Goal: Task Accomplishment & Management: Manage account settings

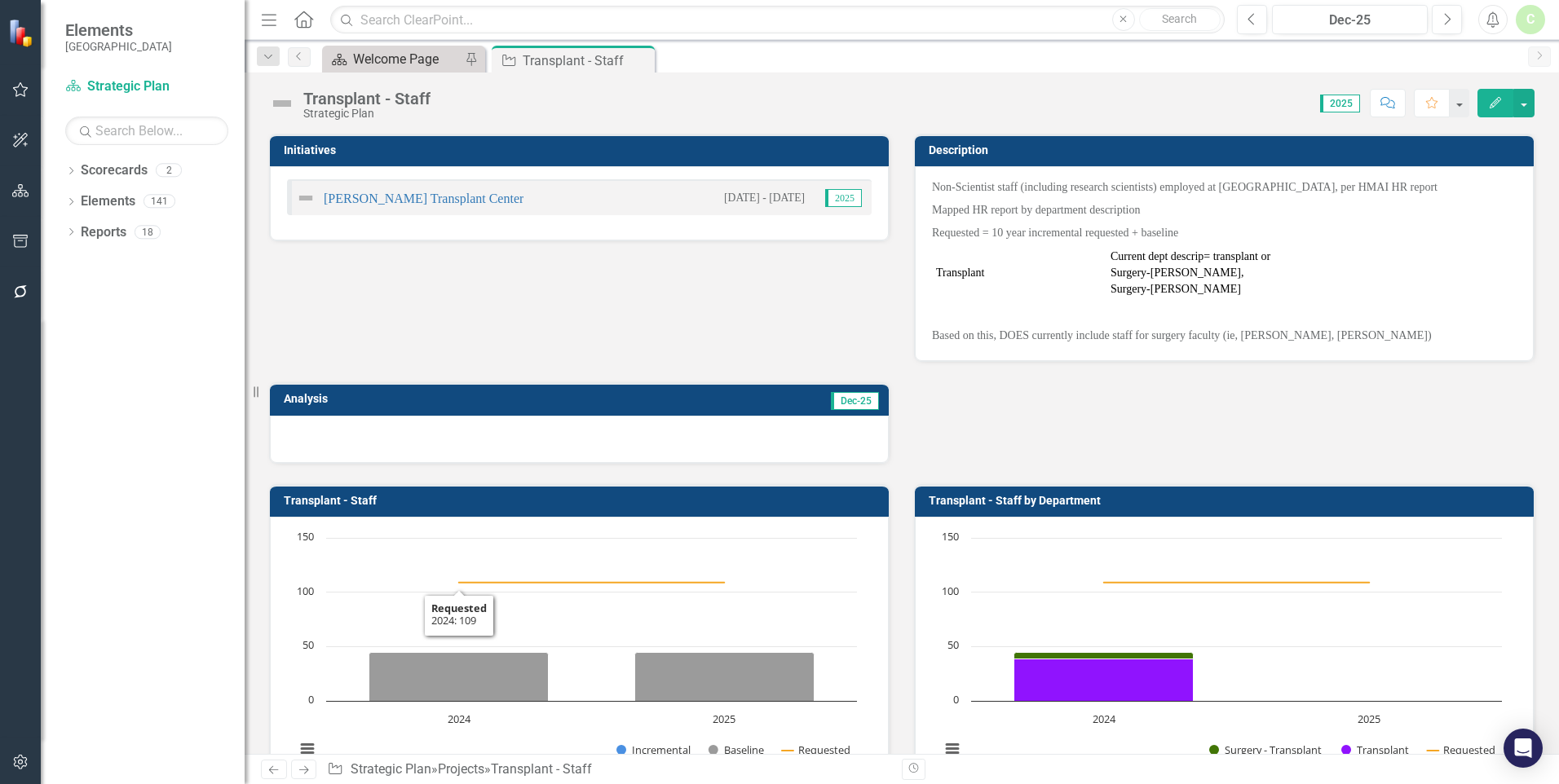
click at [374, 53] on div "Welcome Page" at bounding box center [406, 59] width 107 height 20
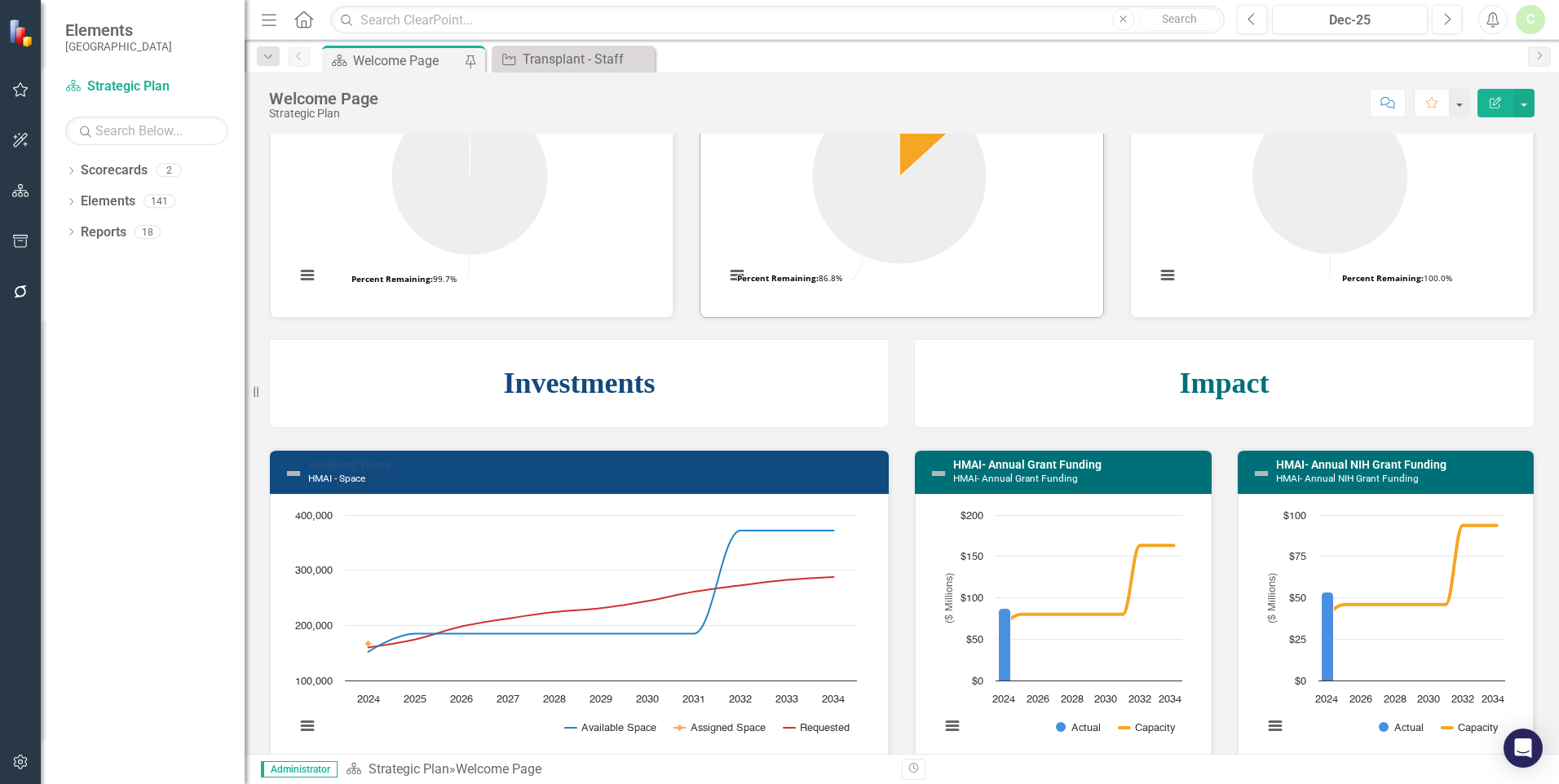
scroll to position [815, 0]
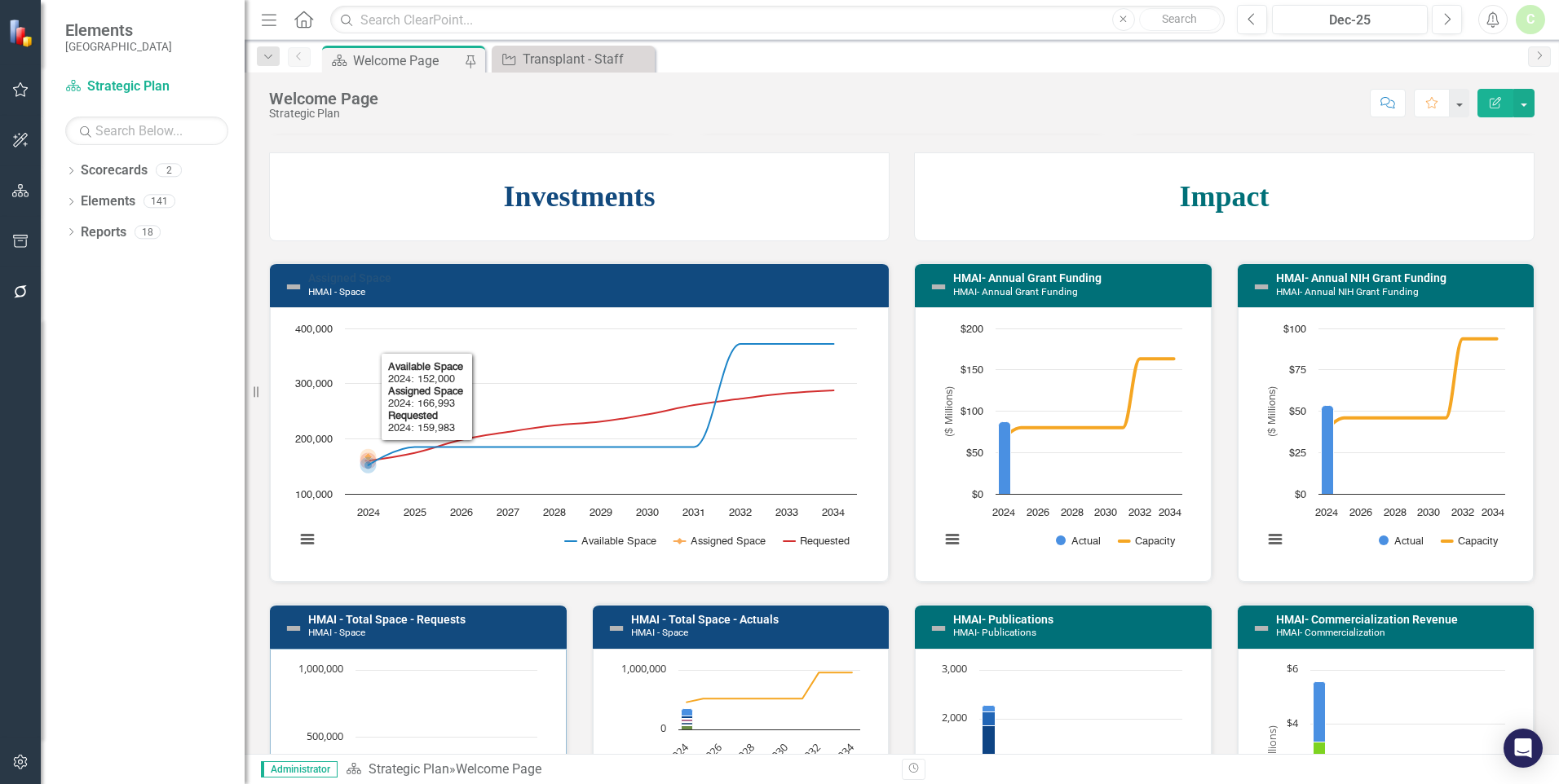
click at [354, 277] on link "Assigned Space" at bounding box center [350, 278] width 83 height 13
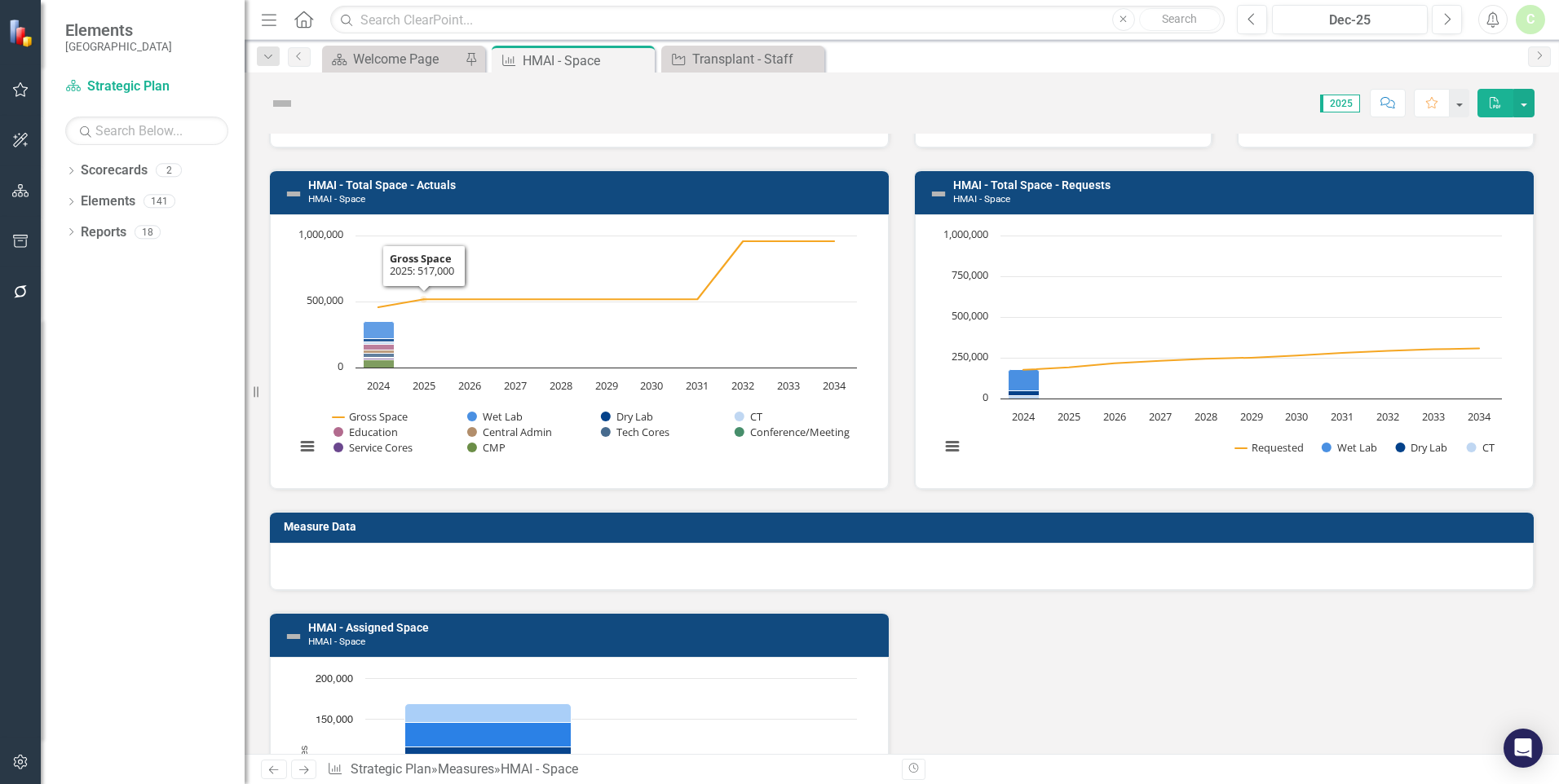
scroll to position [890, 0]
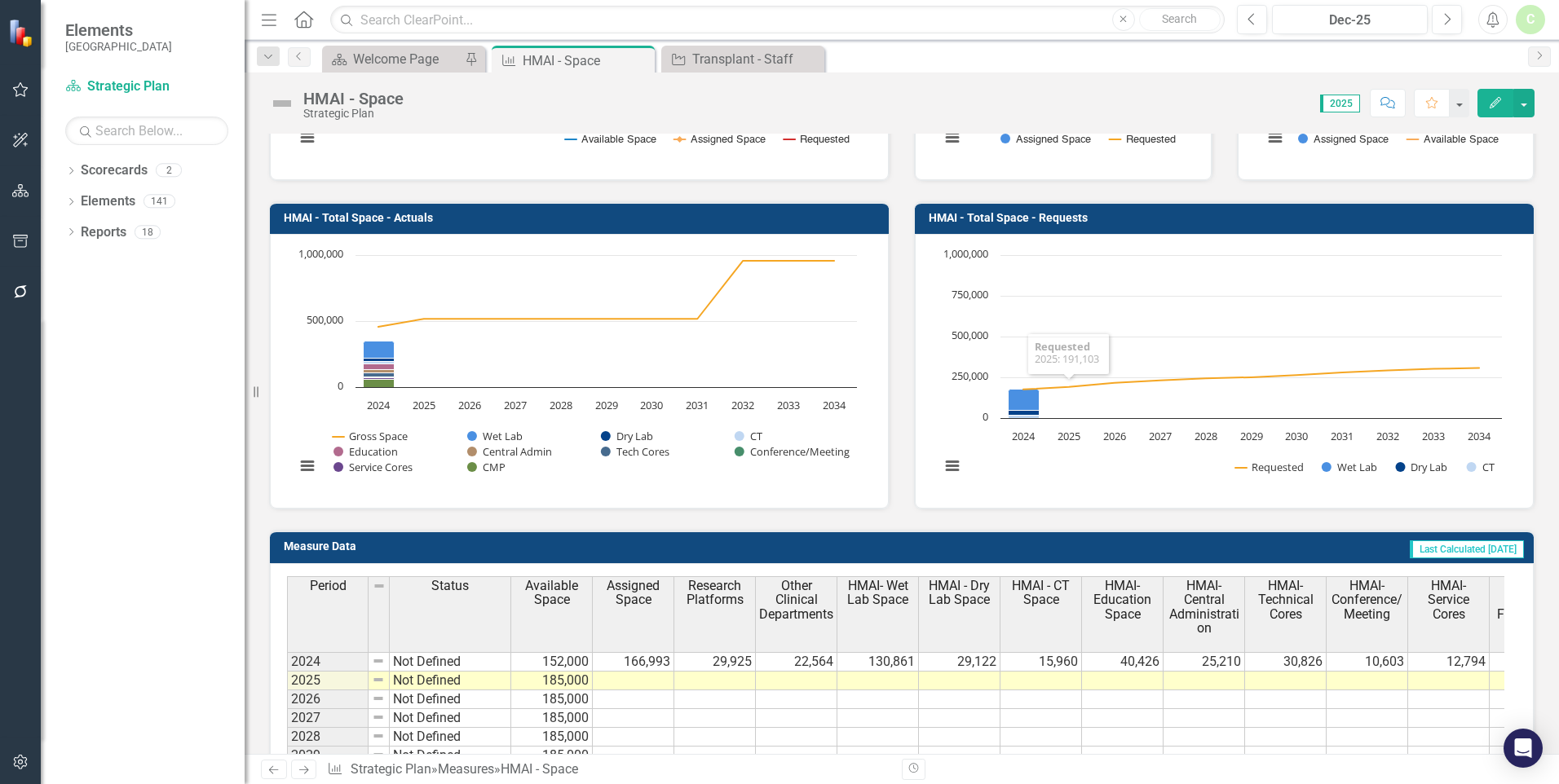
click at [1484, 111] on button "Edit" at bounding box center [1495, 103] width 35 height 28
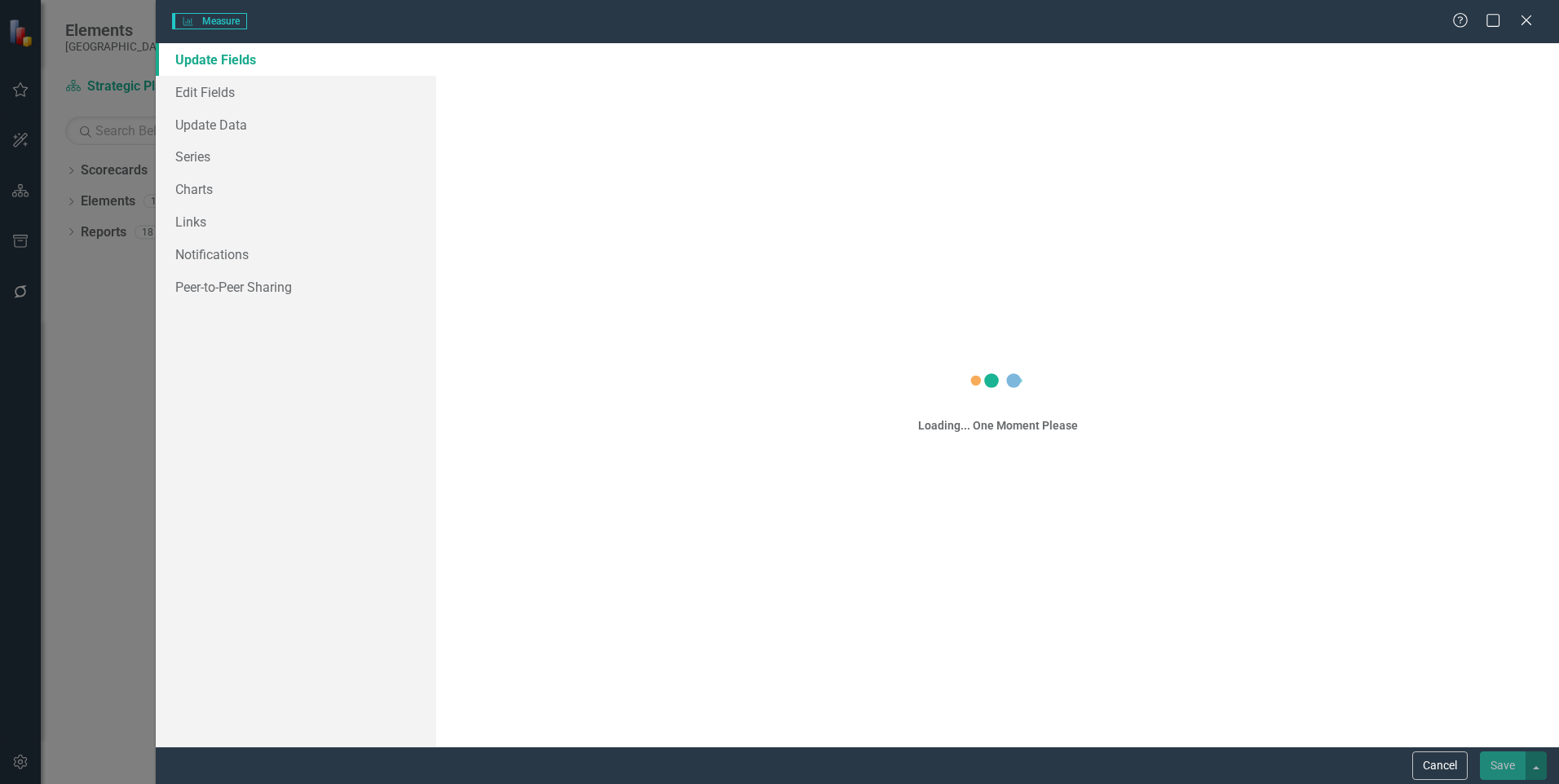
click at [210, 158] on div "Measure Measure Help Maximize Close Update Fields Edit Fields Update Data Serie…" at bounding box center [779, 392] width 1559 height 784
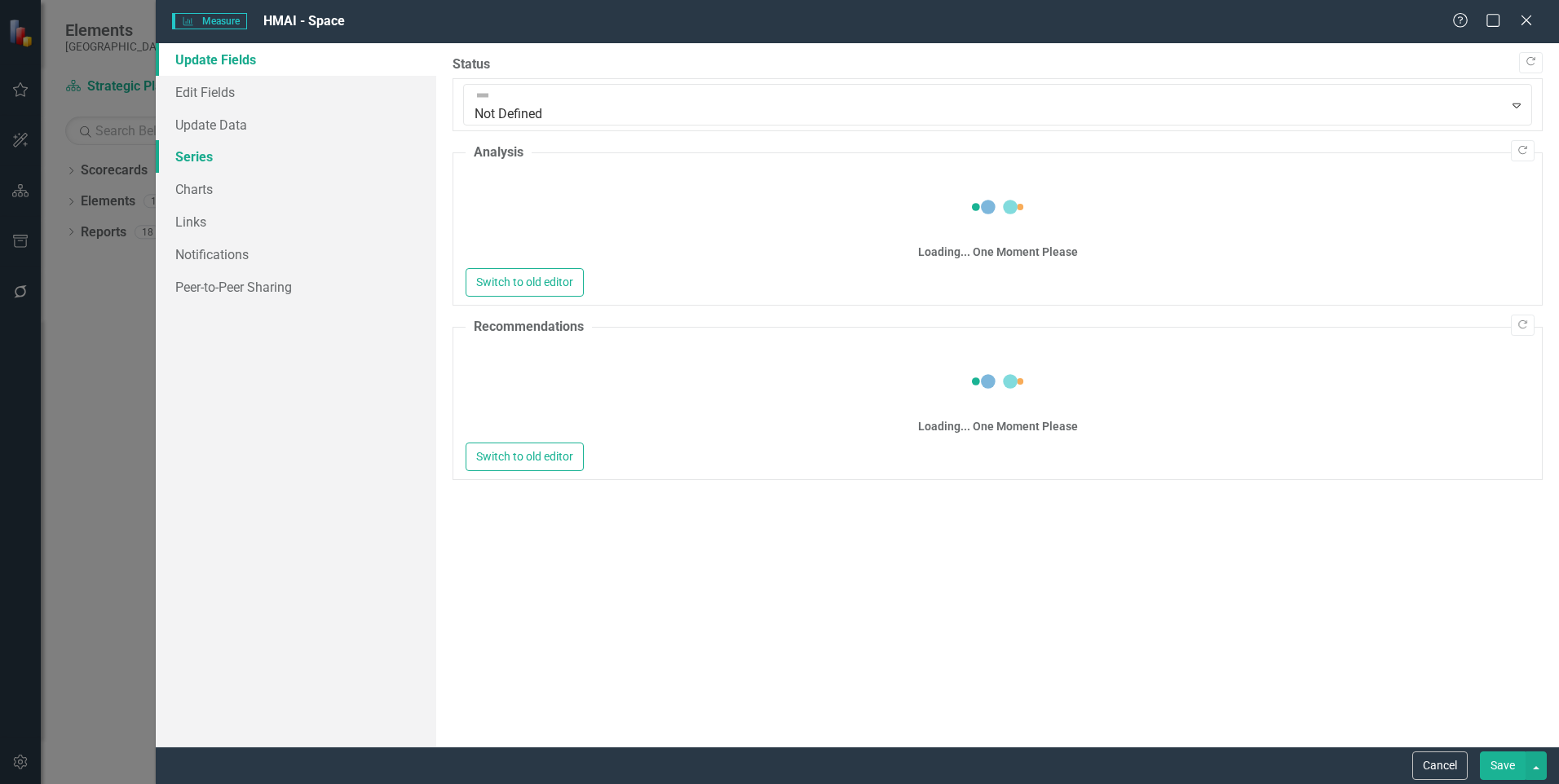
click at [177, 154] on link "Series" at bounding box center [295, 156] width 280 height 33
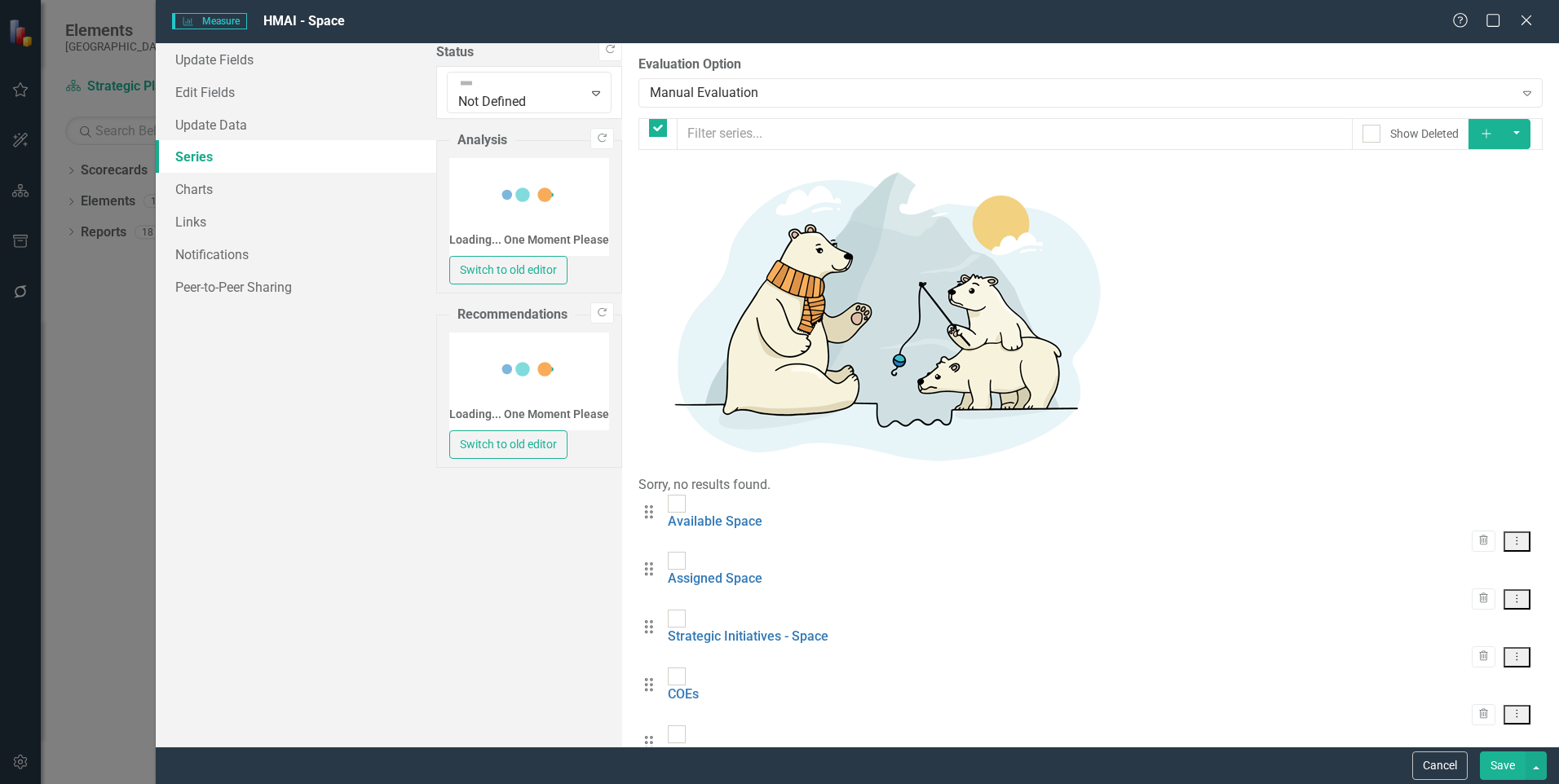
checkbox input "false"
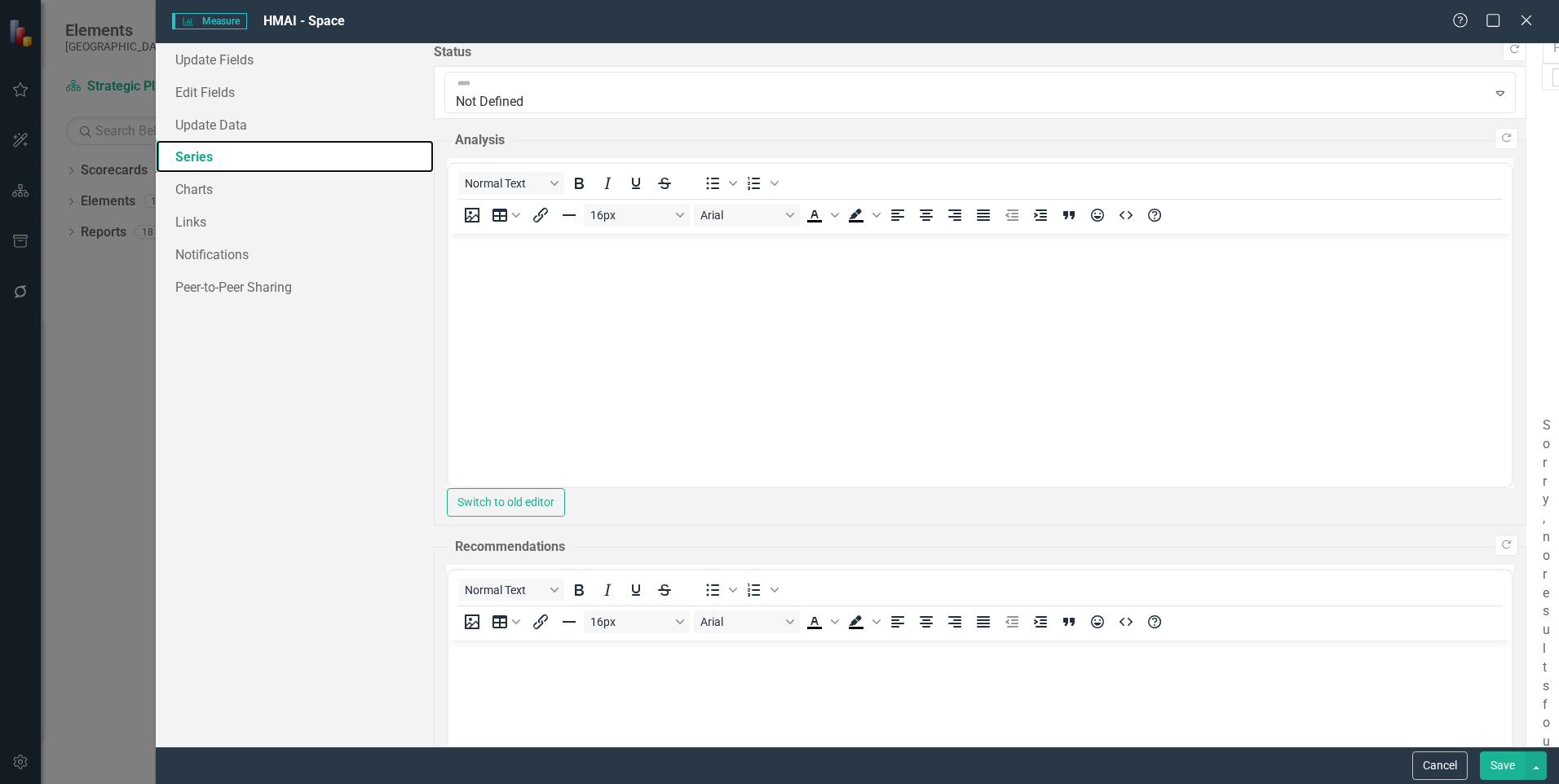
scroll to position [407, 0]
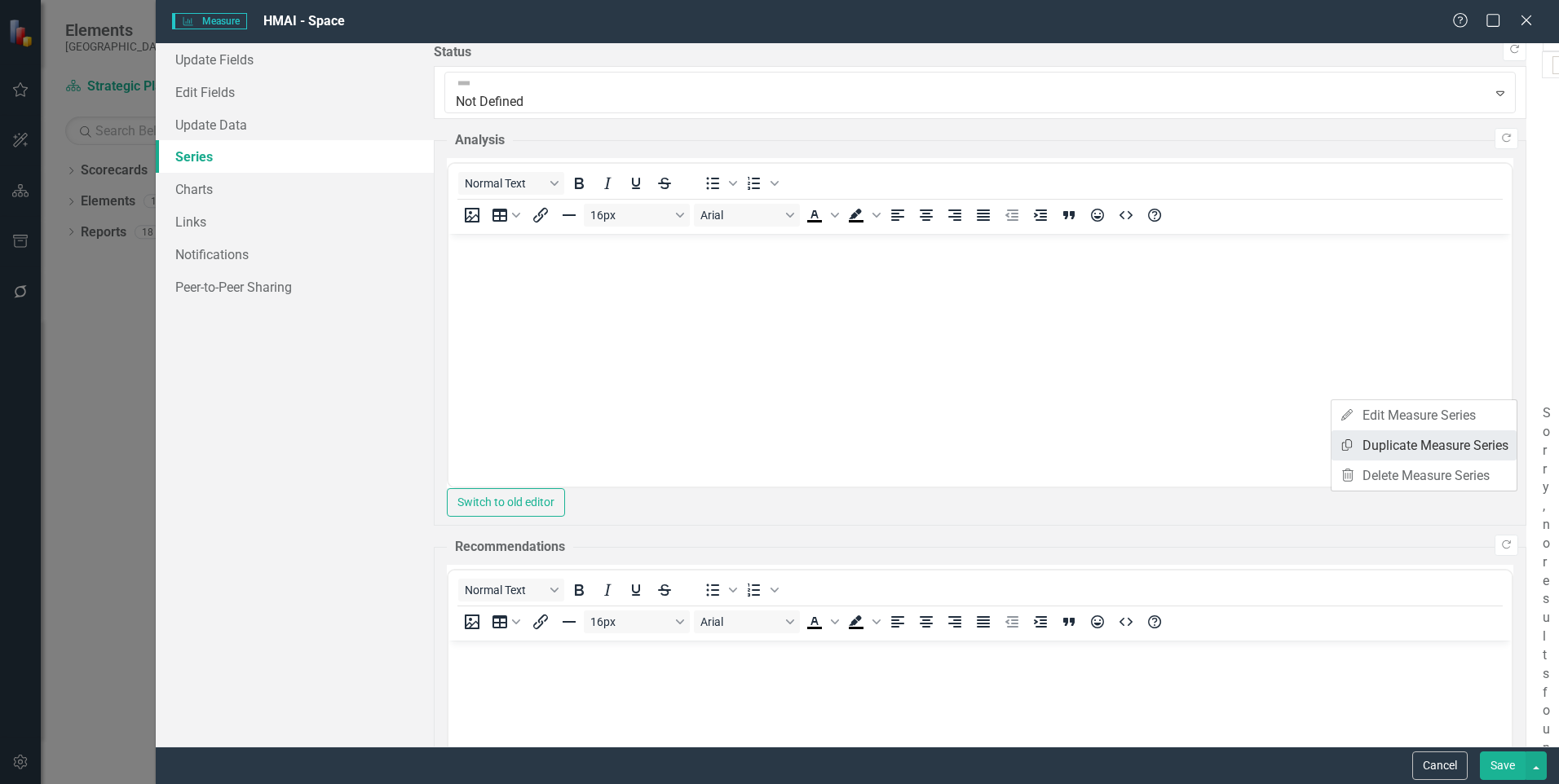
click at [1452, 444] on link "Copy Duplicate Measure Series" at bounding box center [1423, 445] width 185 height 30
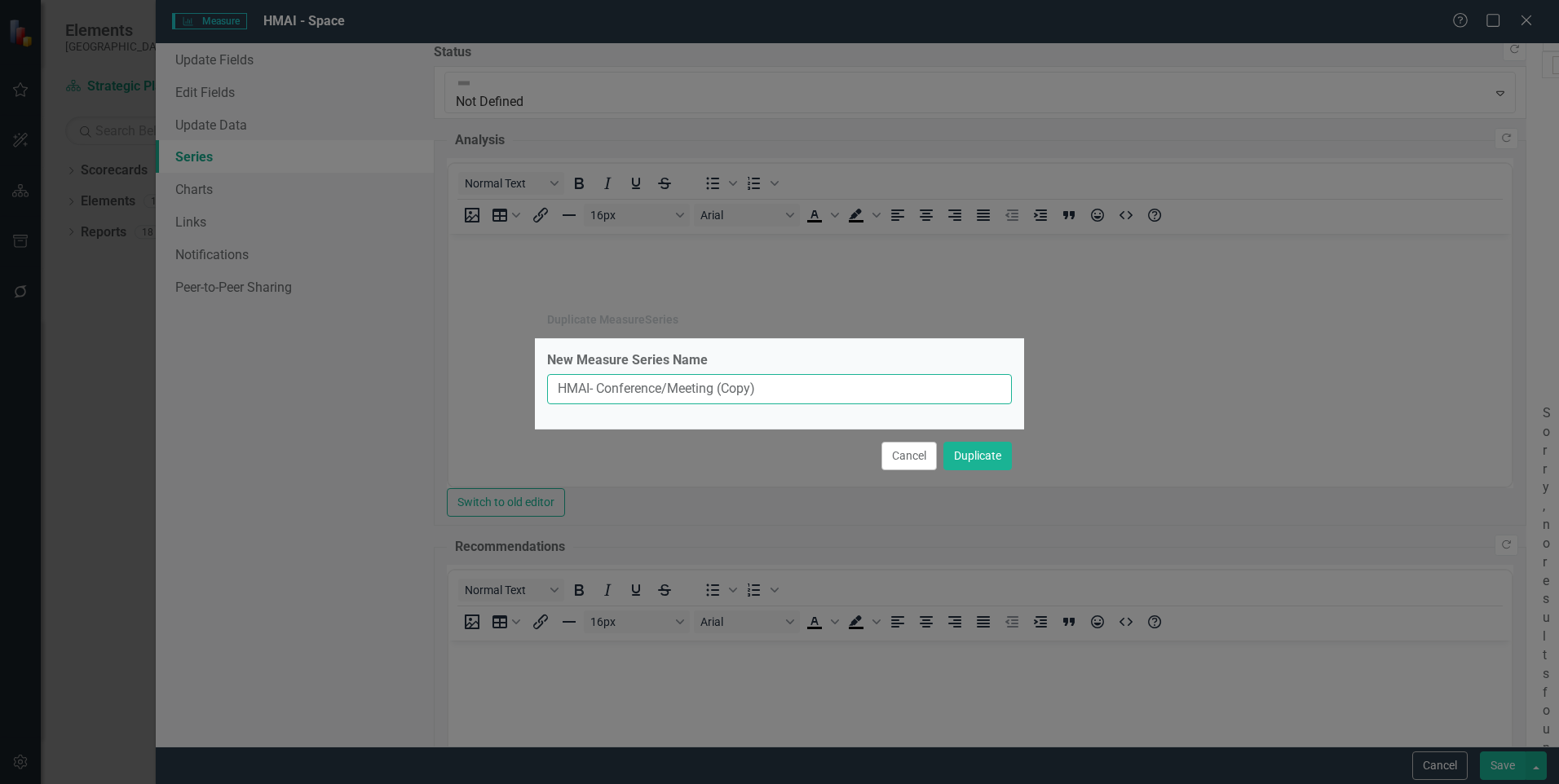
drag, startPoint x: 764, startPoint y: 385, endPoint x: 600, endPoint y: 384, distance: 164.0
click at [600, 384] on input "HMAI- Conference/Meeting (Copy)" at bounding box center [779, 389] width 465 height 30
type input "HMAI- Unassignable"
click at [943, 442] on button "Duplicate" at bounding box center [977, 456] width 68 height 28
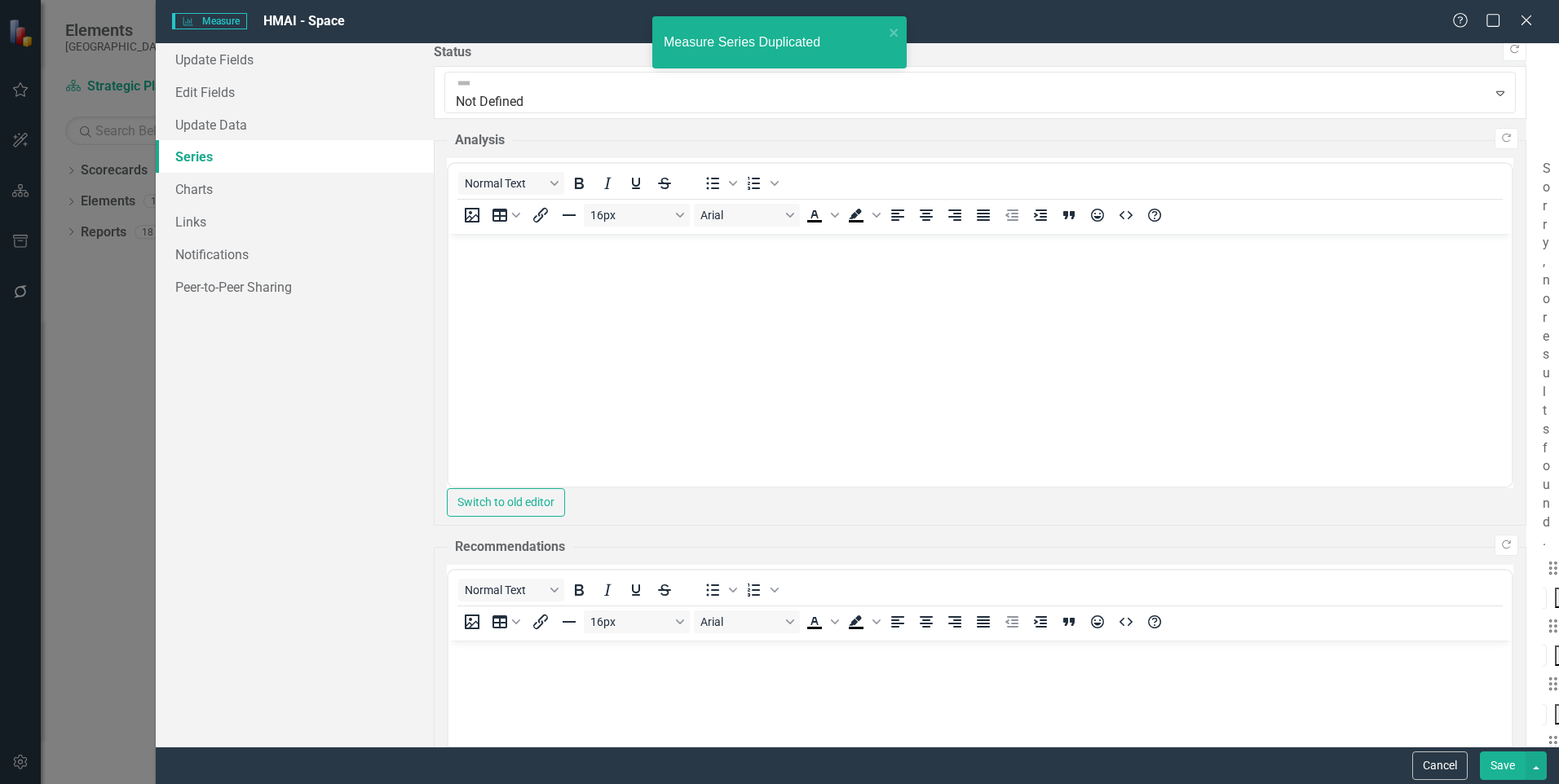
scroll to position [710, 0]
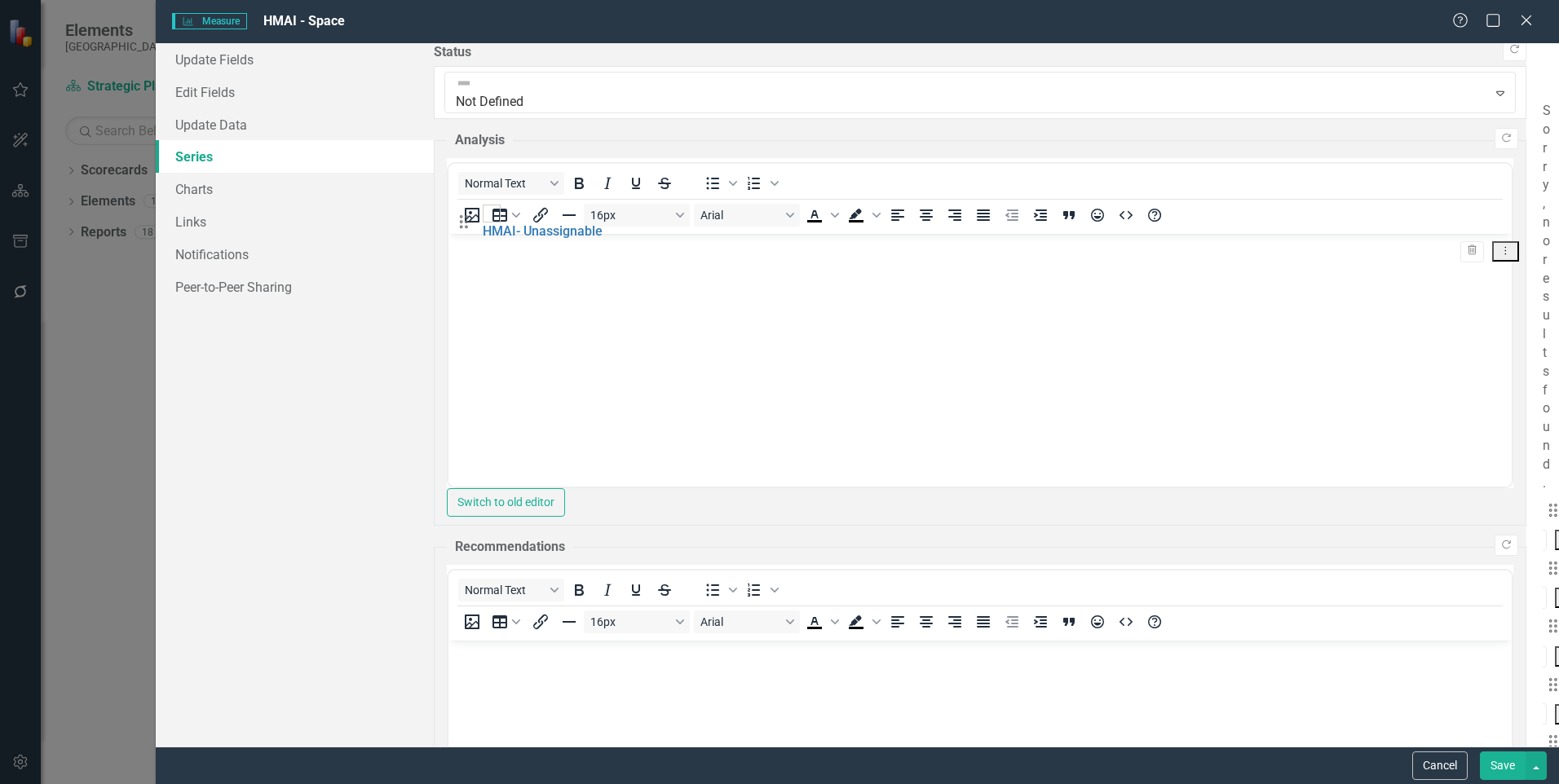
drag, startPoint x: 474, startPoint y: 641, endPoint x: 476, endPoint y: 224, distance: 417.0
click at [284, 190] on link "Charts" at bounding box center [294, 189] width 278 height 33
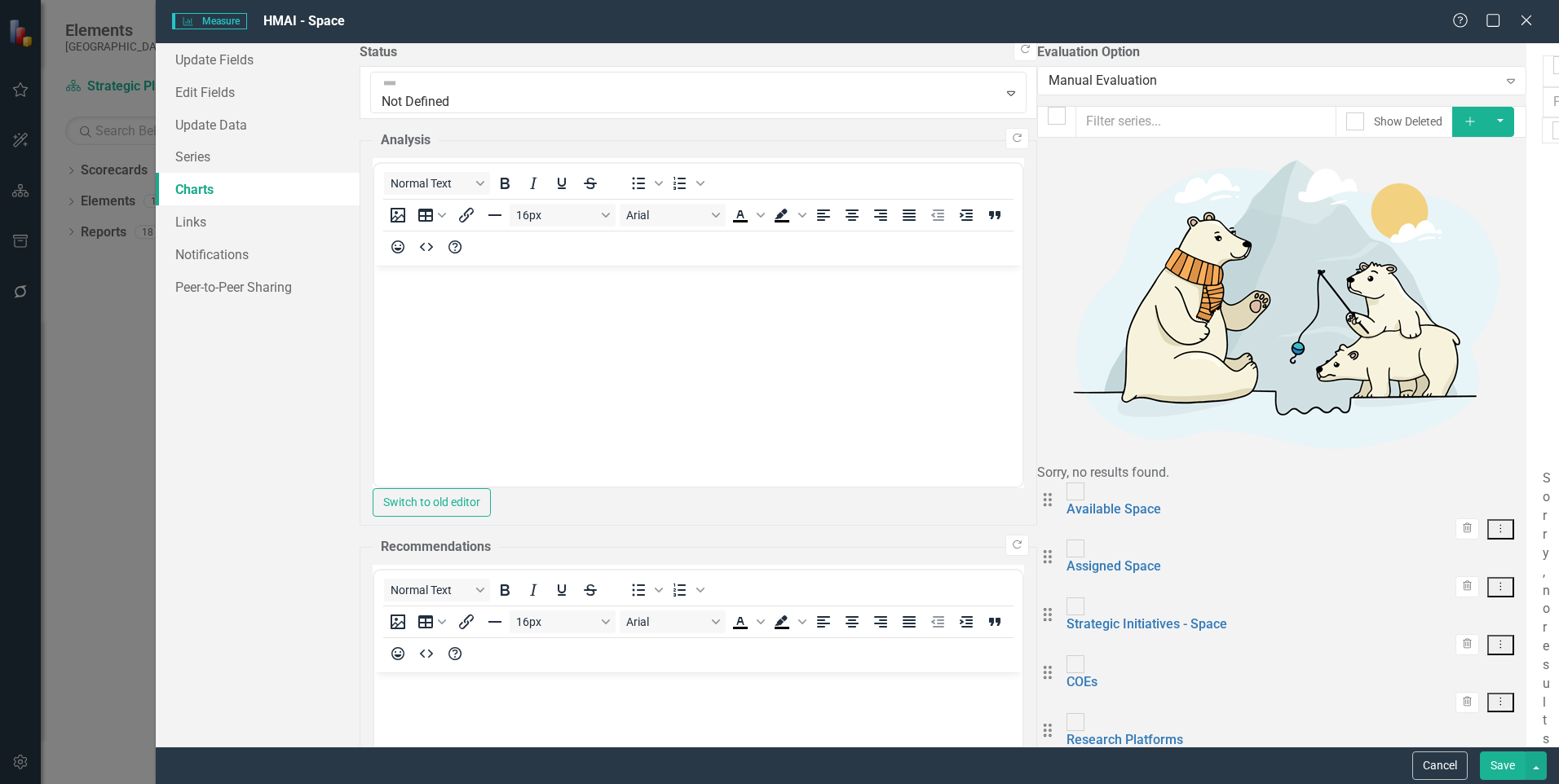
click at [1503, 771] on button "Save" at bounding box center [1501, 765] width 45 height 28
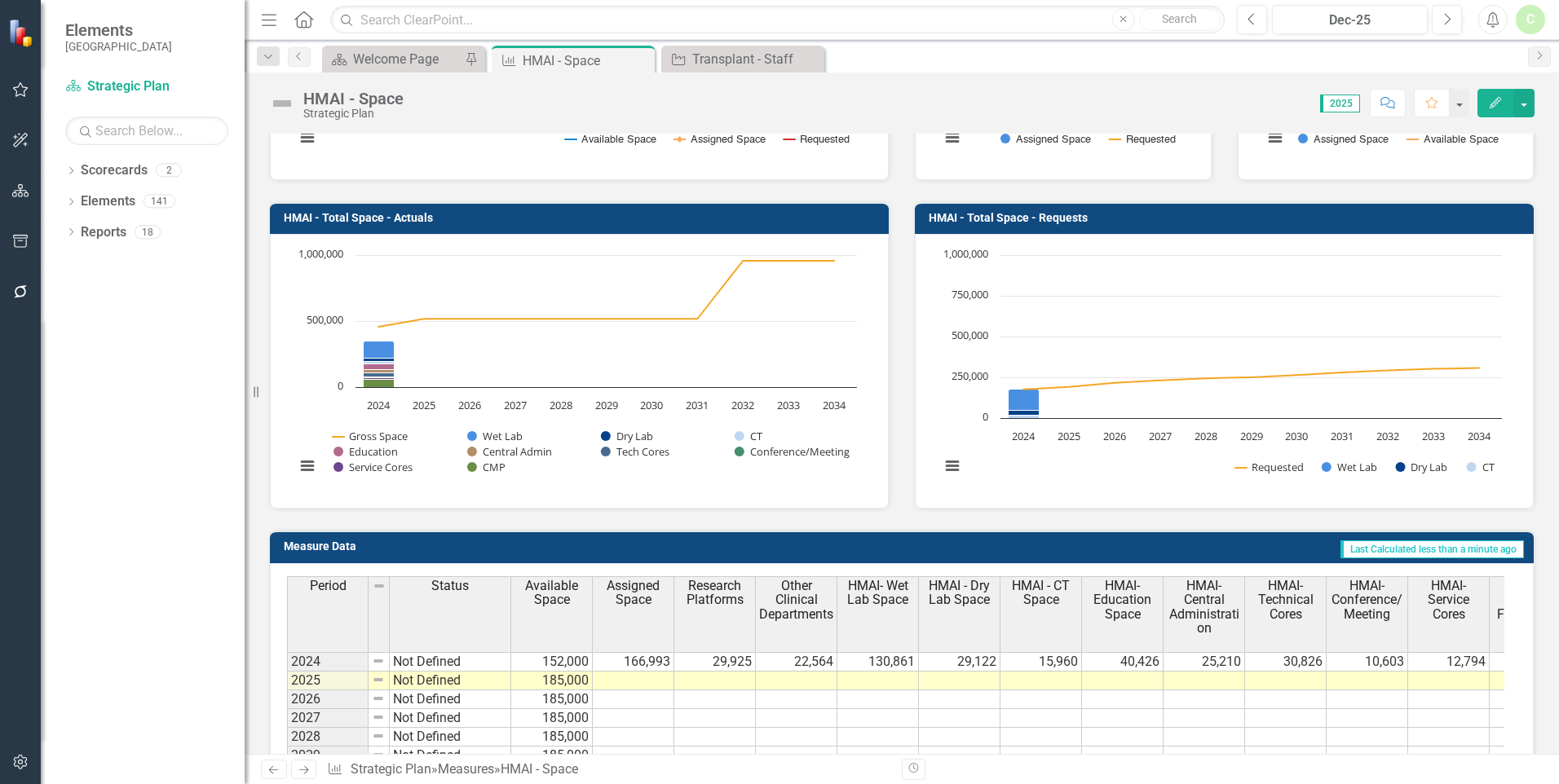
click at [1482, 100] on button "Edit" at bounding box center [1495, 103] width 35 height 28
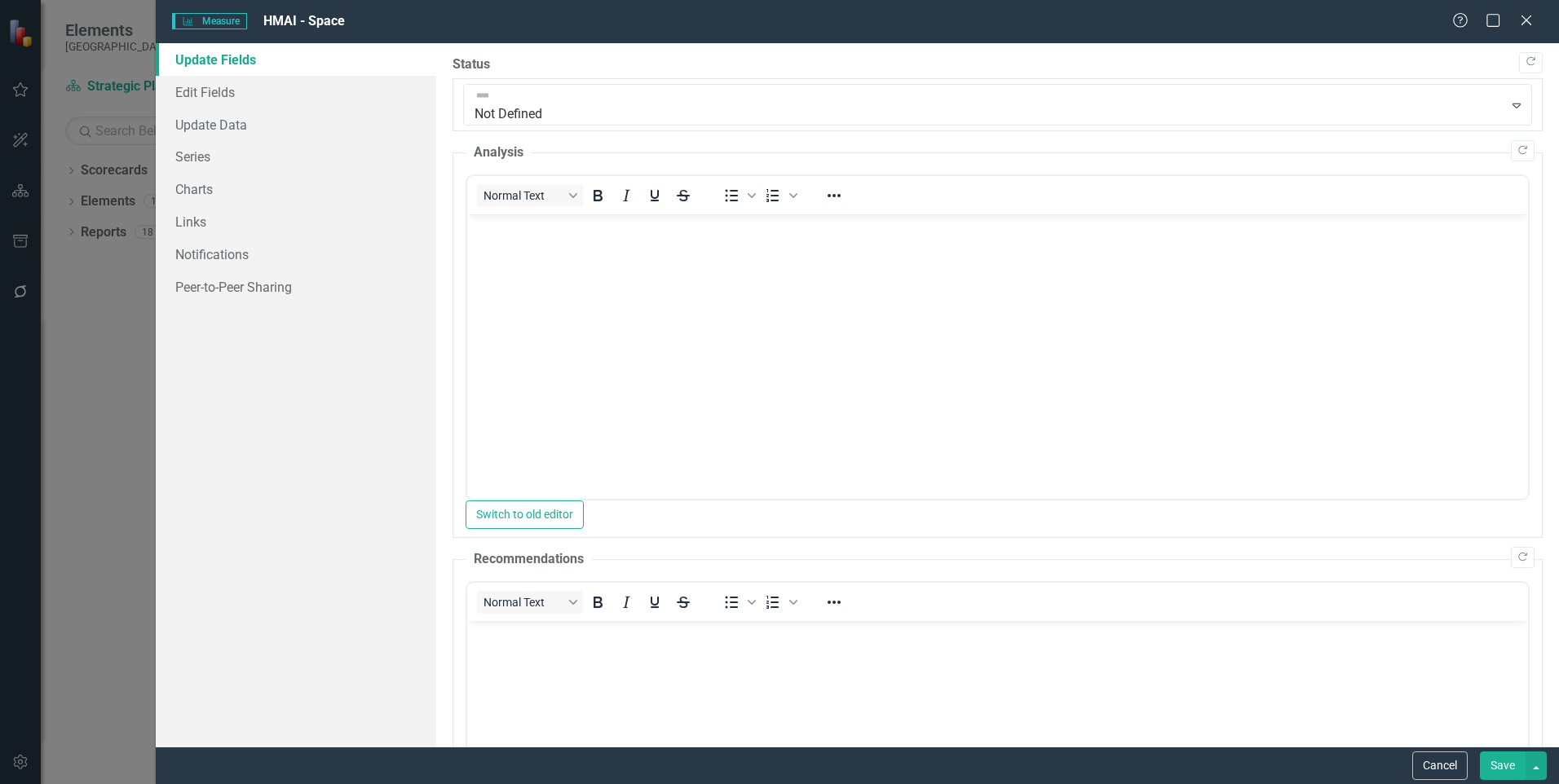
scroll to position [0, 0]
click at [185, 185] on link "Charts" at bounding box center [295, 189] width 280 height 33
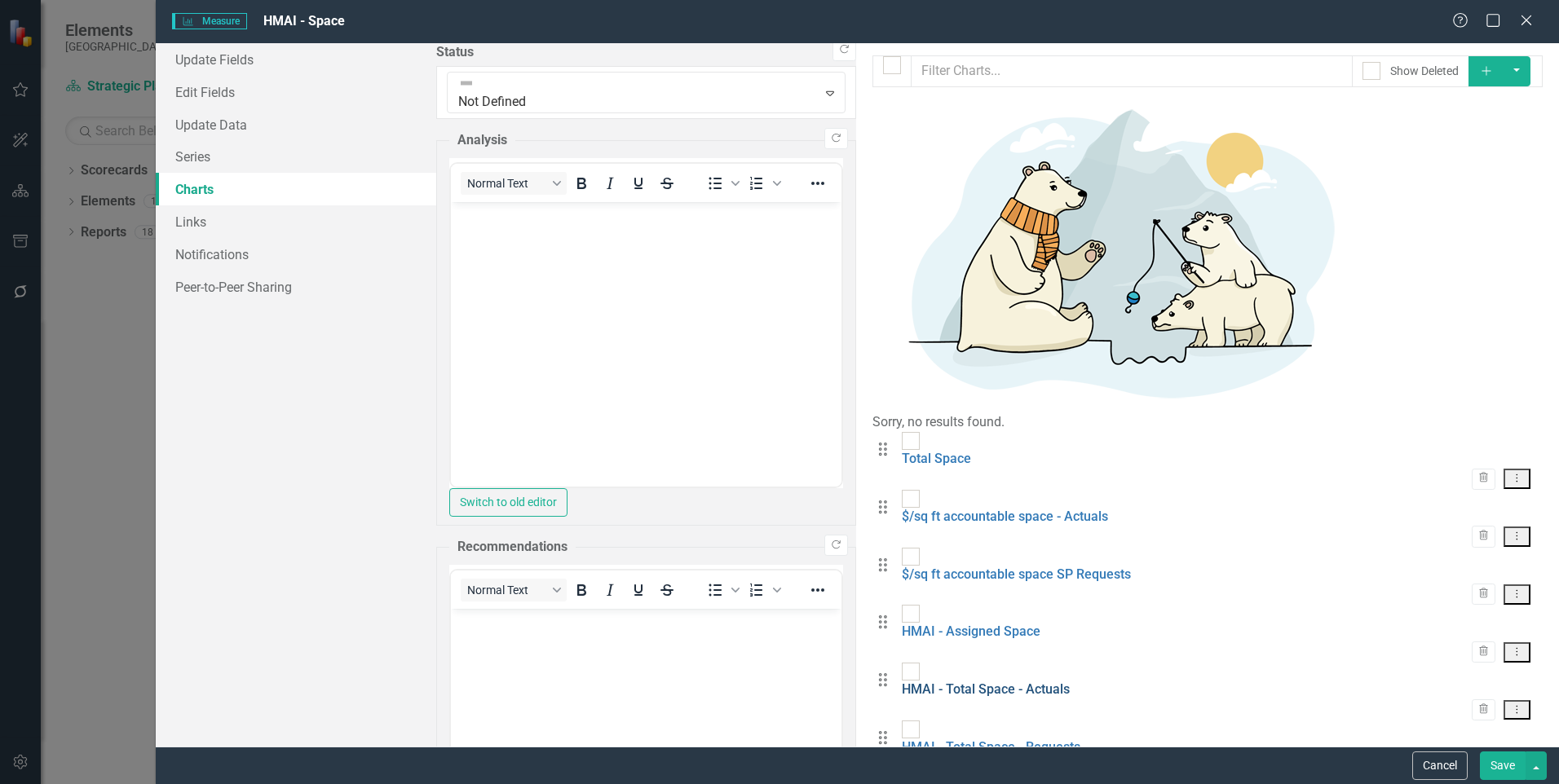
click at [902, 681] on link "HMAI - Total Space - Actuals" at bounding box center [985, 688] width 168 height 15
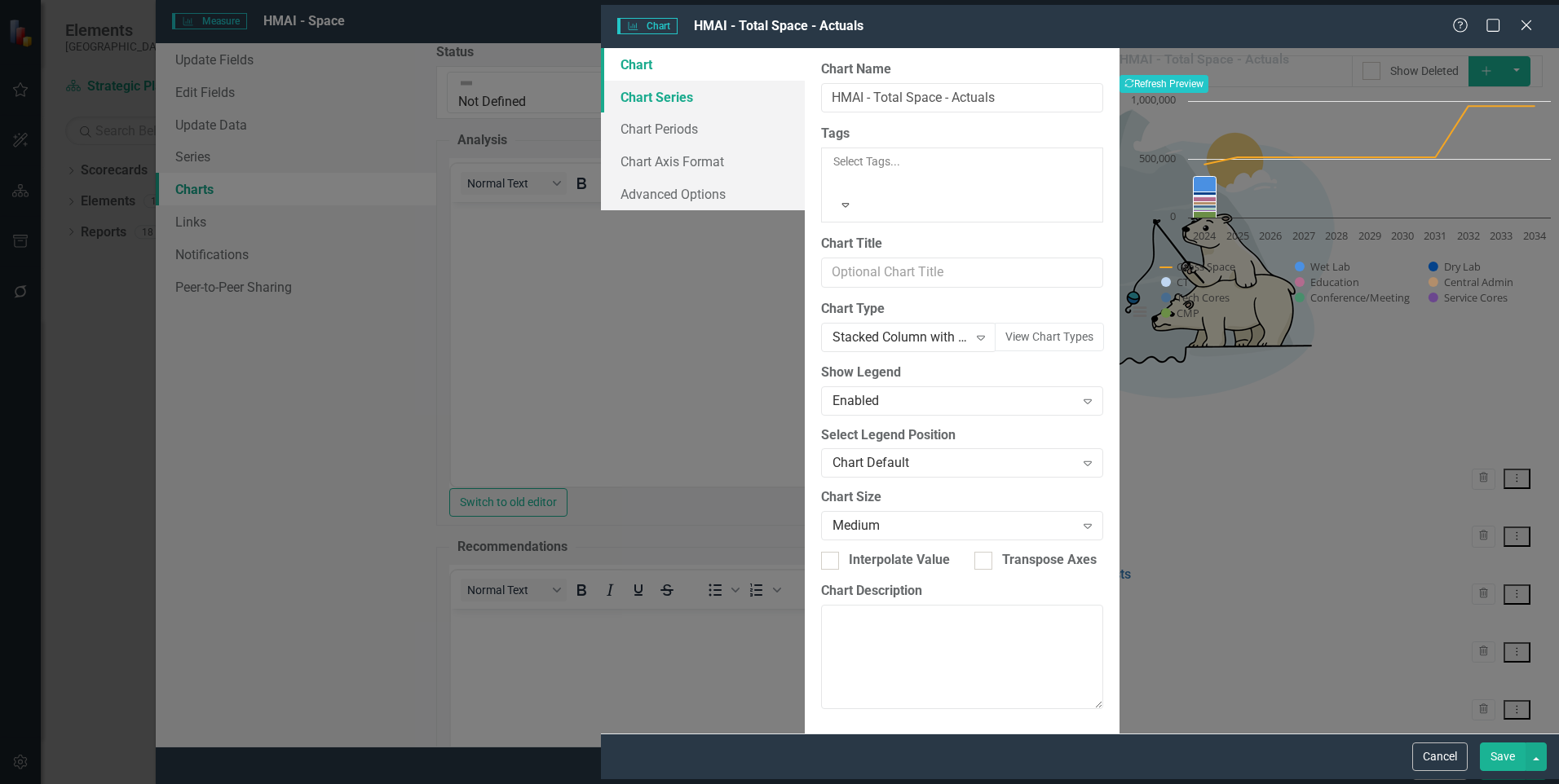
click at [601, 95] on link "Chart Series" at bounding box center [703, 97] width 204 height 33
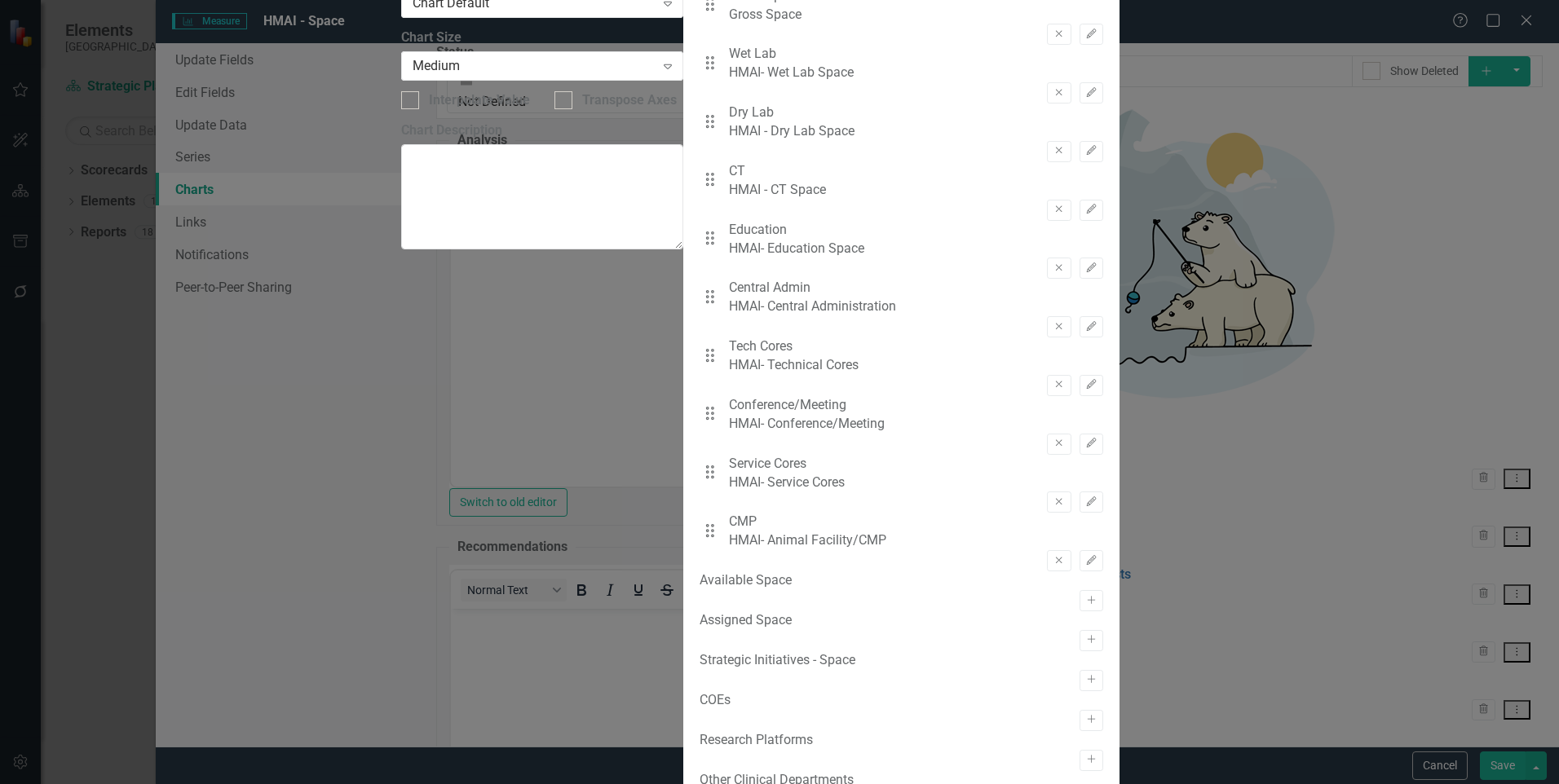
scroll to position [697, 0]
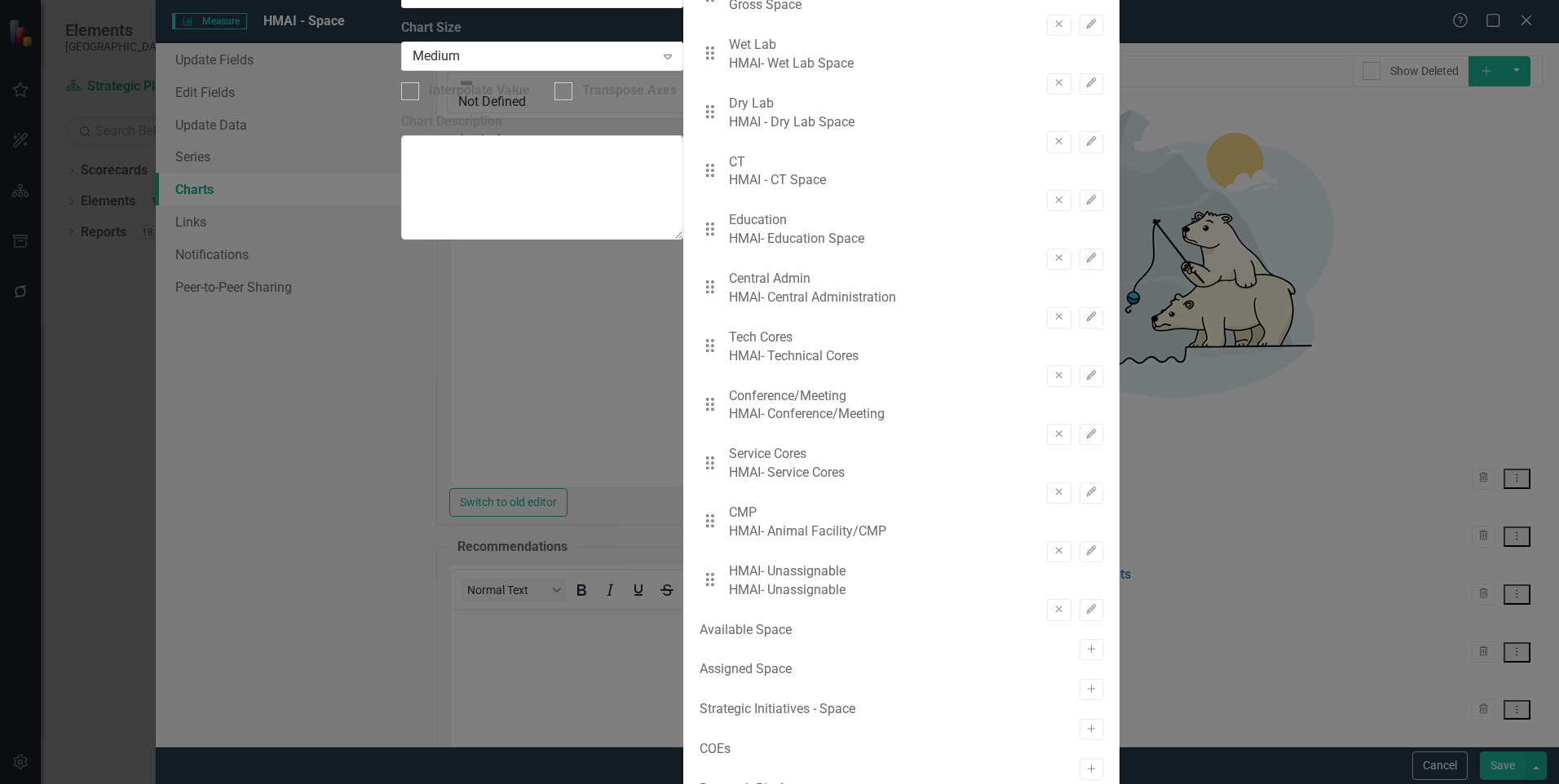
scroll to position [0, 0]
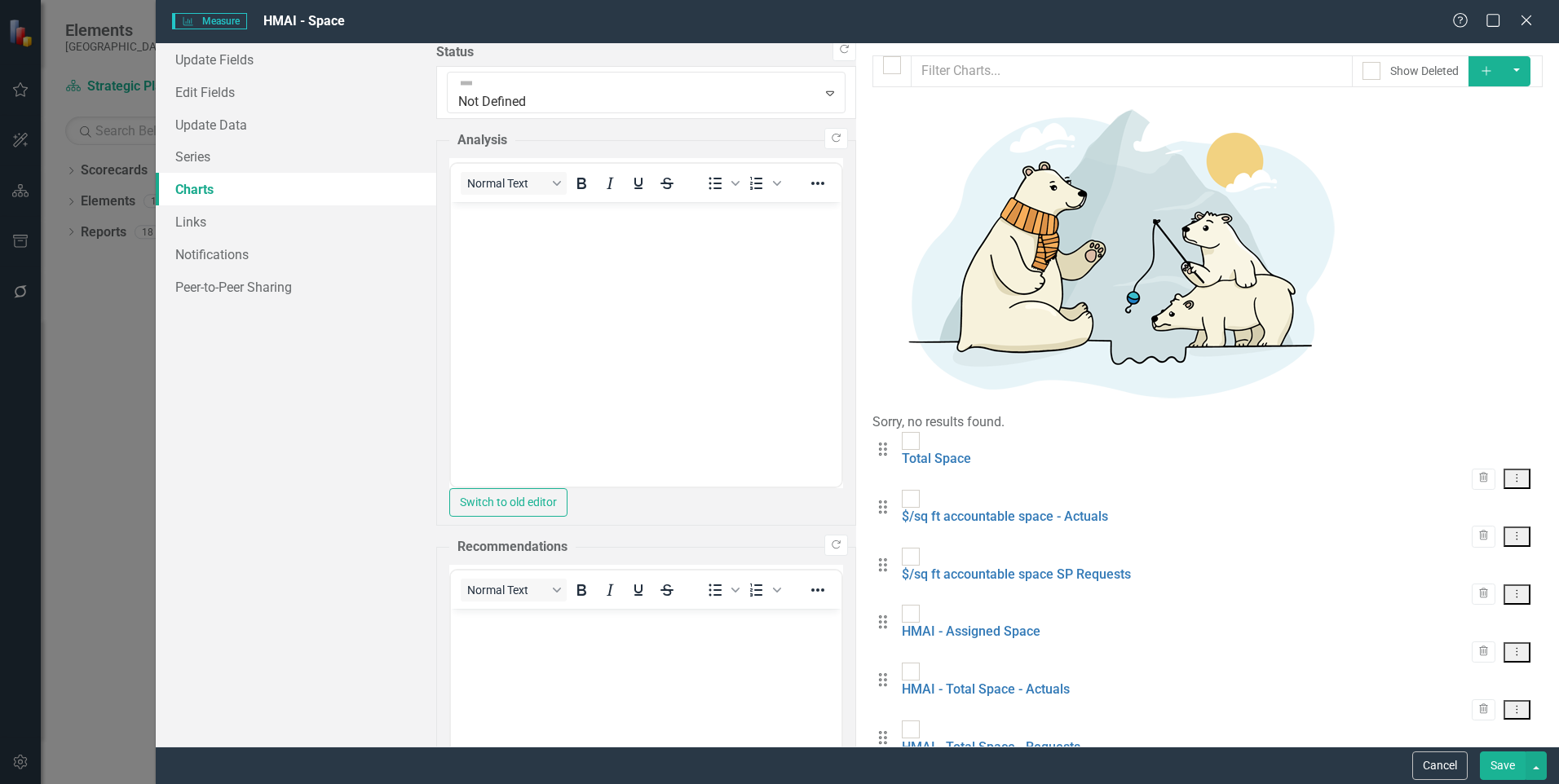
click at [1500, 772] on button "Save" at bounding box center [1501, 765] width 45 height 28
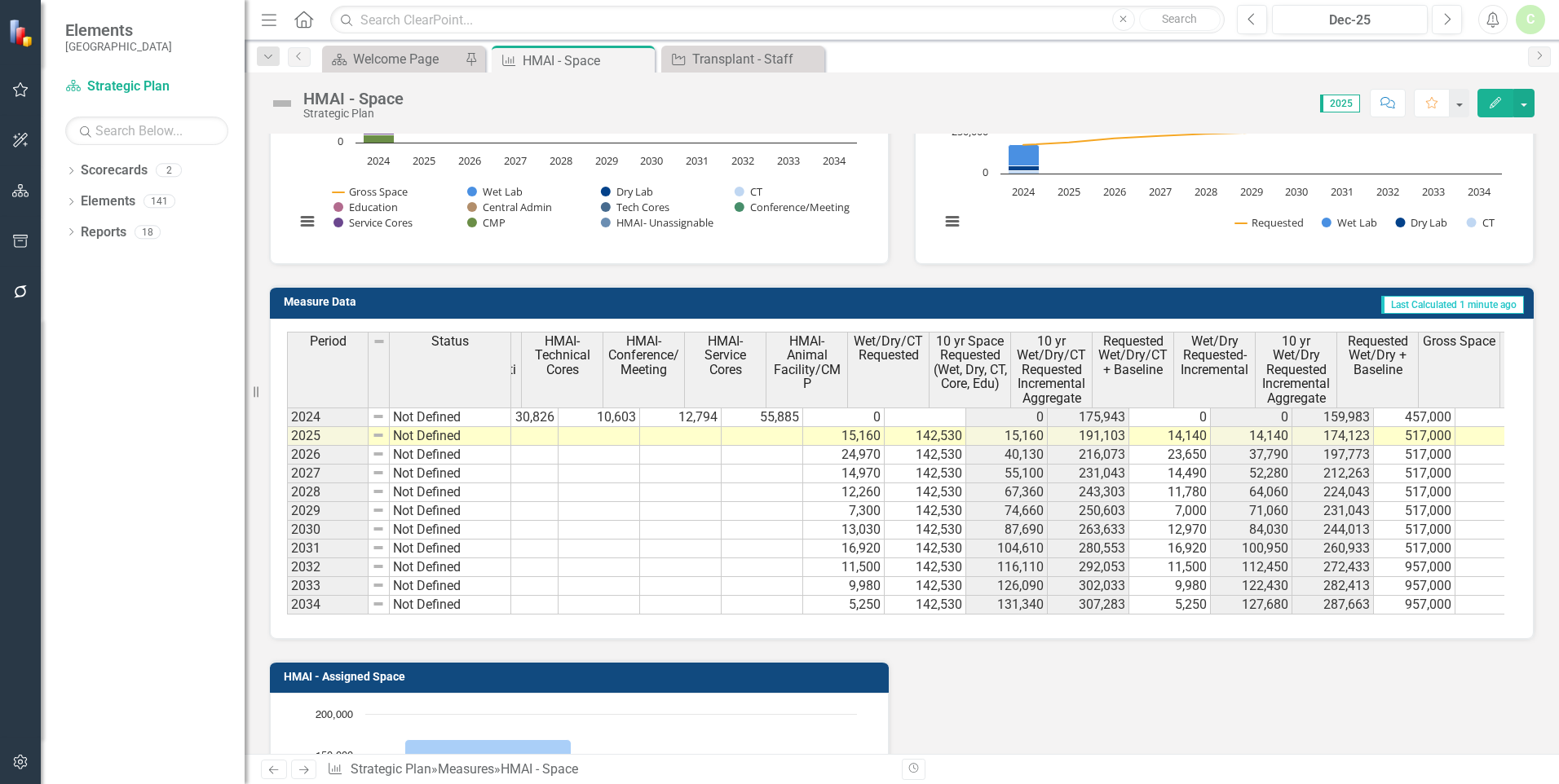
scroll to position [0, 768]
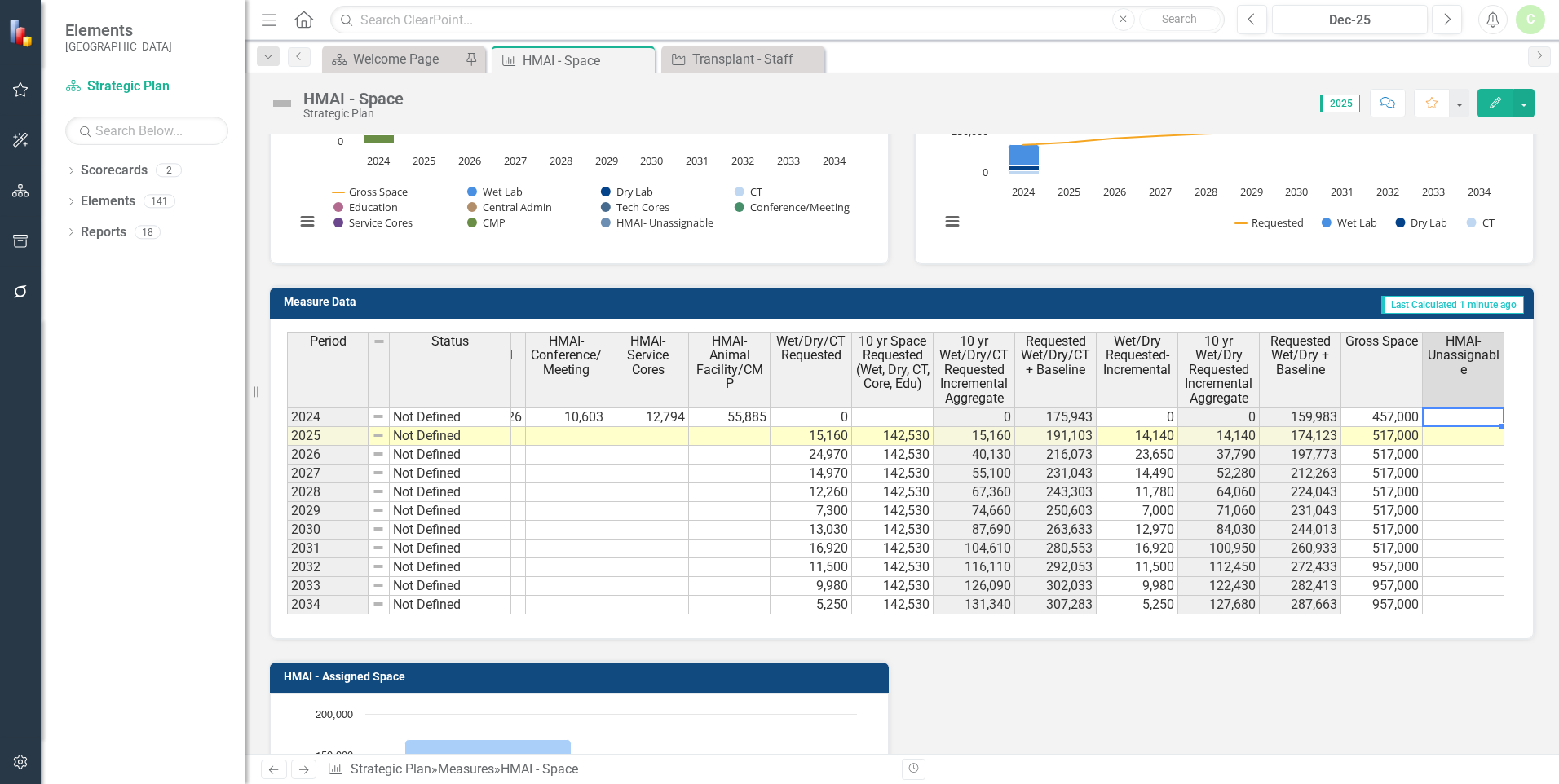
click at [1440, 407] on td at bounding box center [1463, 417] width 82 height 20
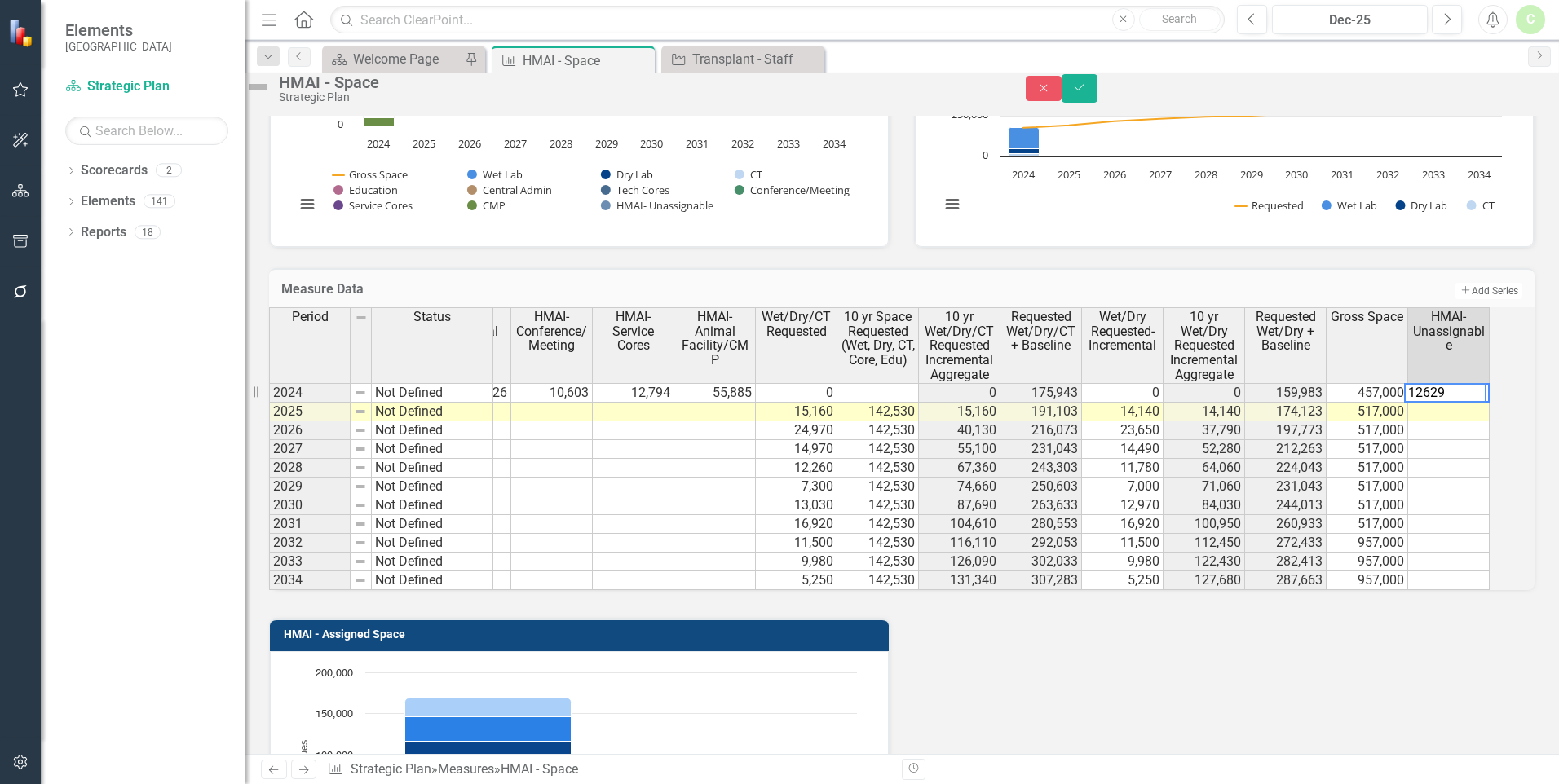
type textarea "126296"
click at [1098, 102] on button "Save" at bounding box center [1079, 89] width 35 height 28
